Goal: Task Accomplishment & Management: Manage account settings

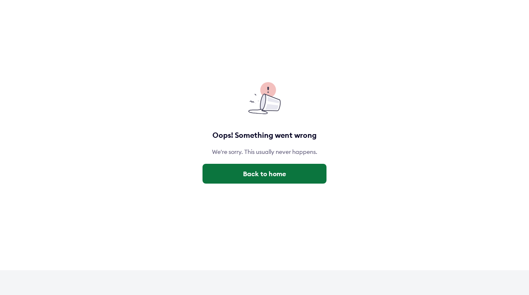
click at [272, 176] on button "Back to home" at bounding box center [264, 174] width 124 height 20
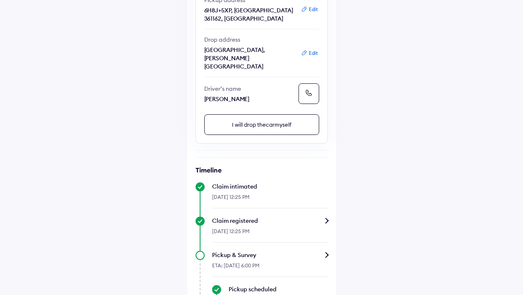
scroll to position [331, 0]
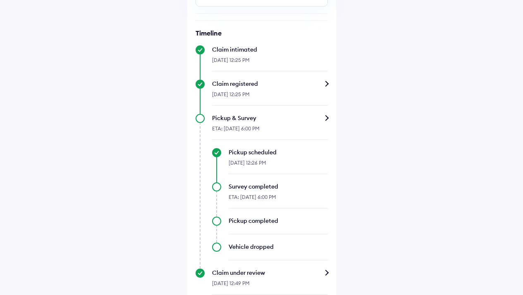
click at [247, 183] on div "Survey completed" at bounding box center [277, 187] width 99 height 8
click at [260, 148] on div "Pickup scheduled" at bounding box center [277, 152] width 99 height 8
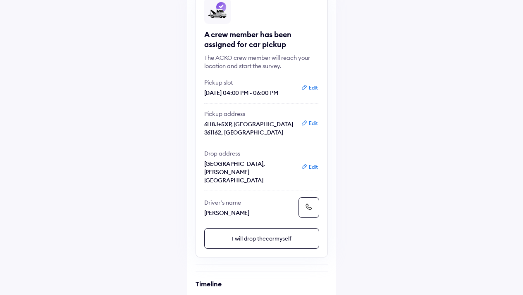
scroll to position [77, 0]
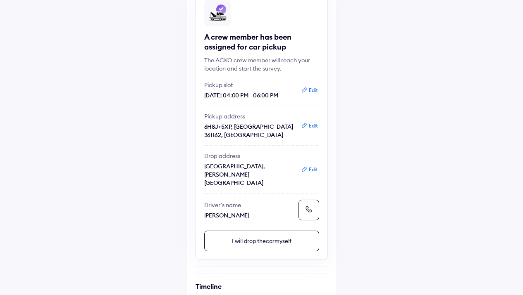
click at [271, 231] on button "I will drop the car myself" at bounding box center [261, 241] width 115 height 21
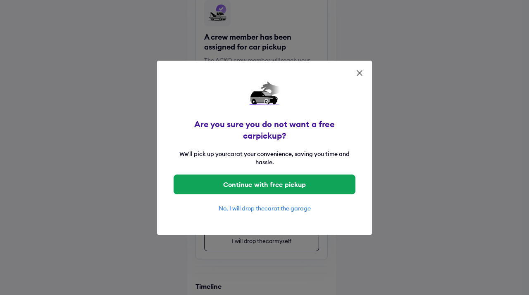
click at [358, 74] on icon at bounding box center [359, 73] width 8 height 8
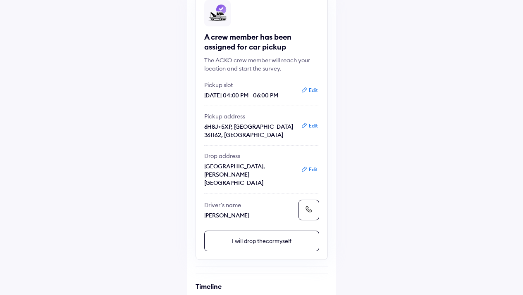
click at [311, 166] on button "Edit" at bounding box center [309, 170] width 22 height 8
